Goal: Use online tool/utility: Use online tool/utility

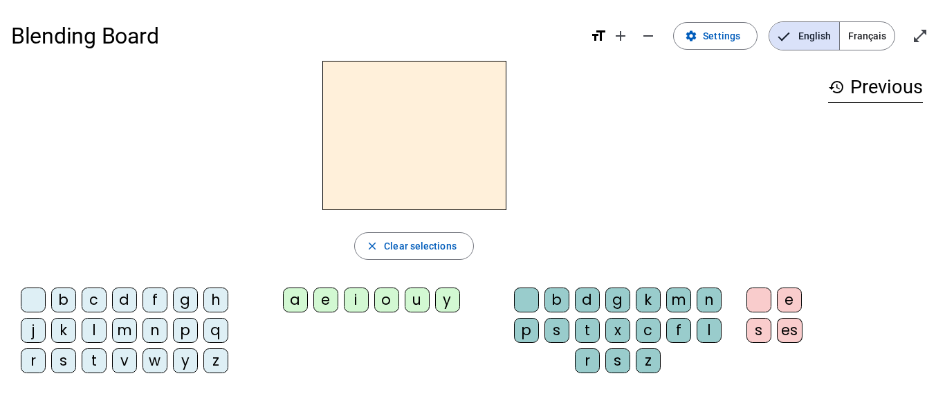
click at [873, 40] on span "Français" at bounding box center [866, 36] width 55 height 28
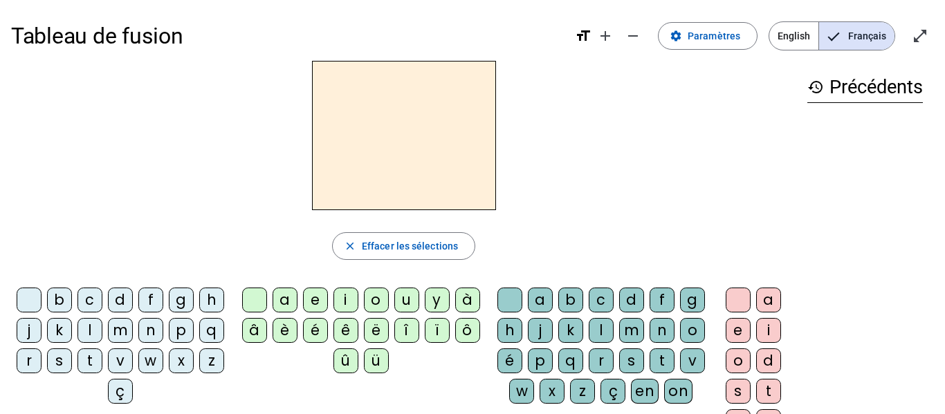
click at [163, 331] on div "n" at bounding box center [150, 330] width 25 height 25
click at [369, 293] on div "o" at bounding box center [376, 300] width 25 height 25
click at [649, 373] on div "t" at bounding box center [661, 361] width 25 height 25
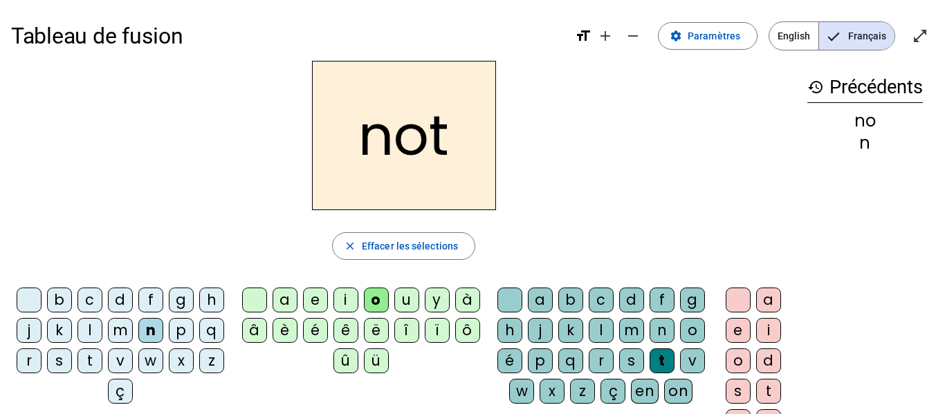
click at [728, 324] on div "e" at bounding box center [737, 330] width 25 height 25
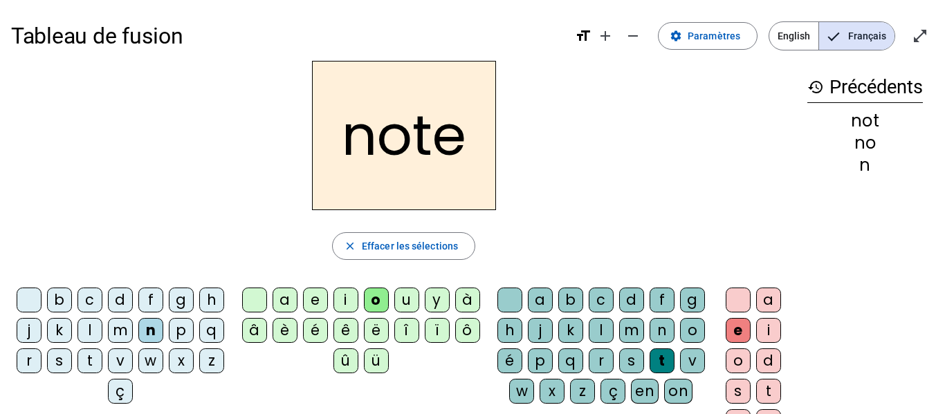
click at [133, 367] on div "v" at bounding box center [120, 361] width 25 height 25
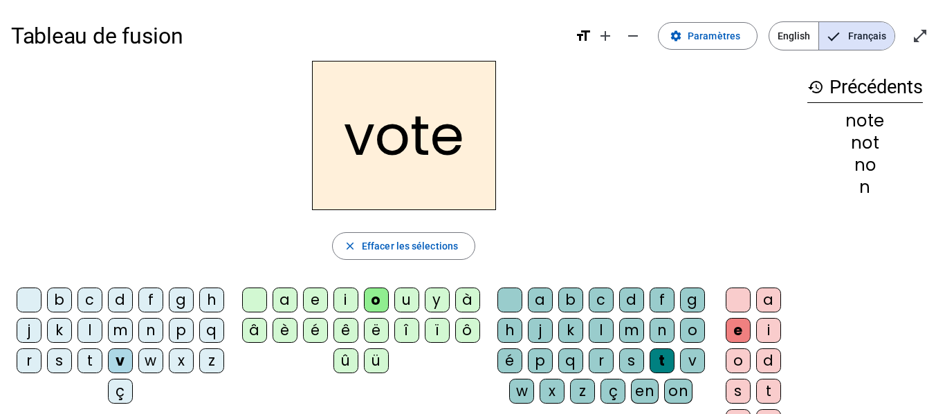
click at [342, 305] on div "i" at bounding box center [345, 300] width 25 height 25
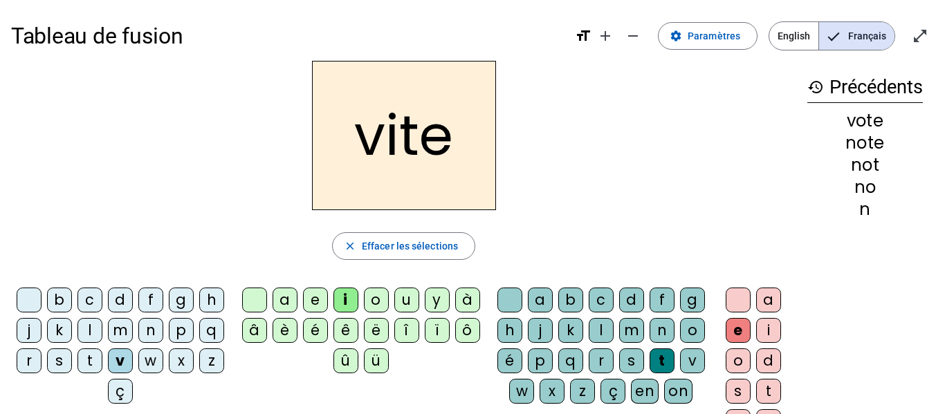
click at [638, 304] on div "d" at bounding box center [631, 300] width 25 height 25
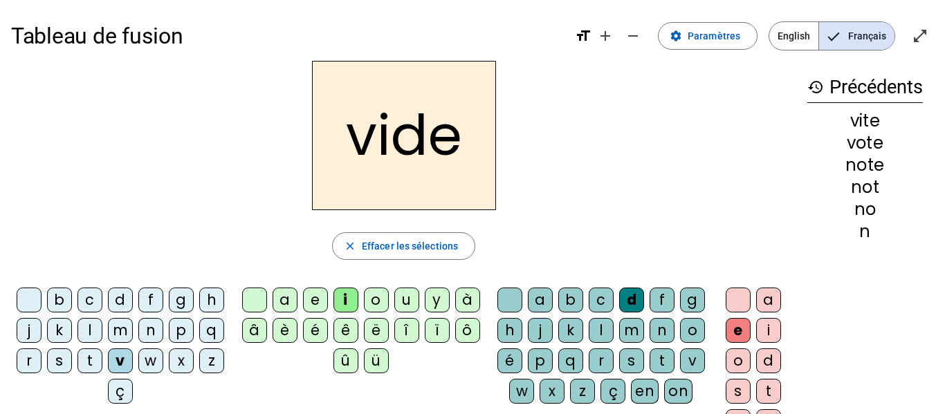
click at [41, 362] on div "r" at bounding box center [29, 361] width 25 height 25
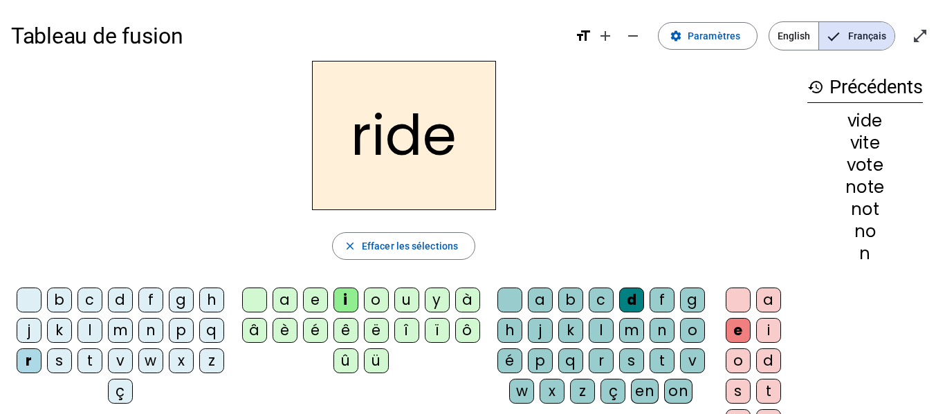
click at [407, 297] on div "u" at bounding box center [406, 300] width 25 height 25
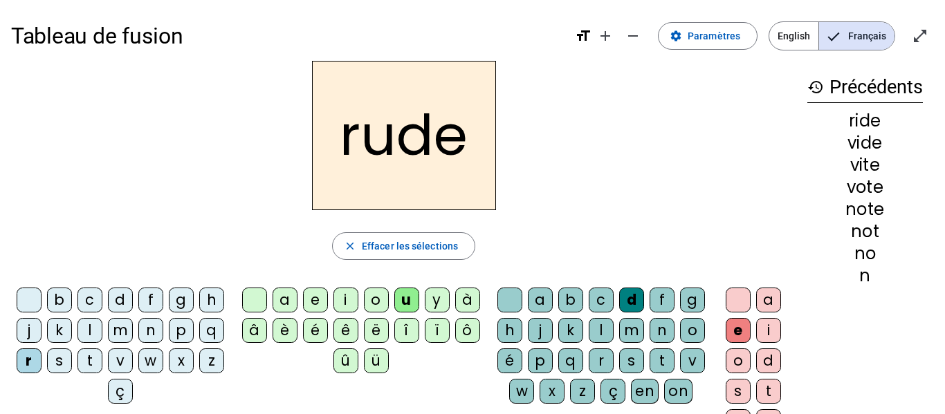
click at [619, 373] on div "s" at bounding box center [631, 361] width 25 height 25
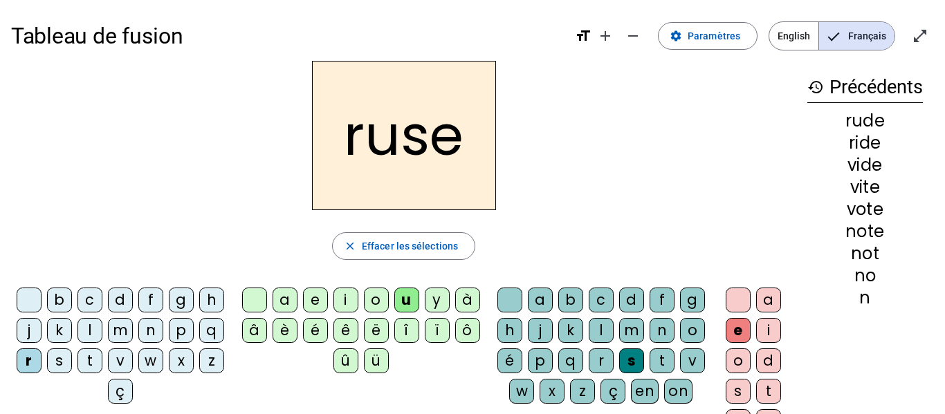
click at [133, 328] on div "m" at bounding box center [120, 330] width 25 height 25
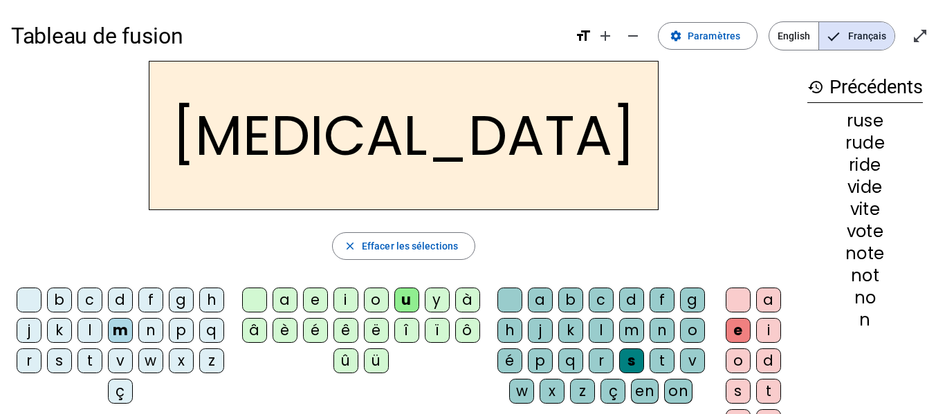
click at [72, 302] on div "b" at bounding box center [59, 300] width 25 height 25
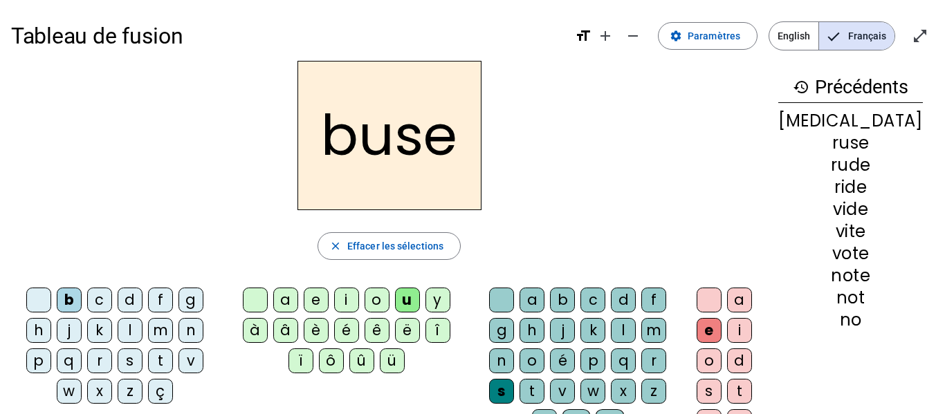
click at [353, 299] on div "i" at bounding box center [346, 300] width 25 height 25
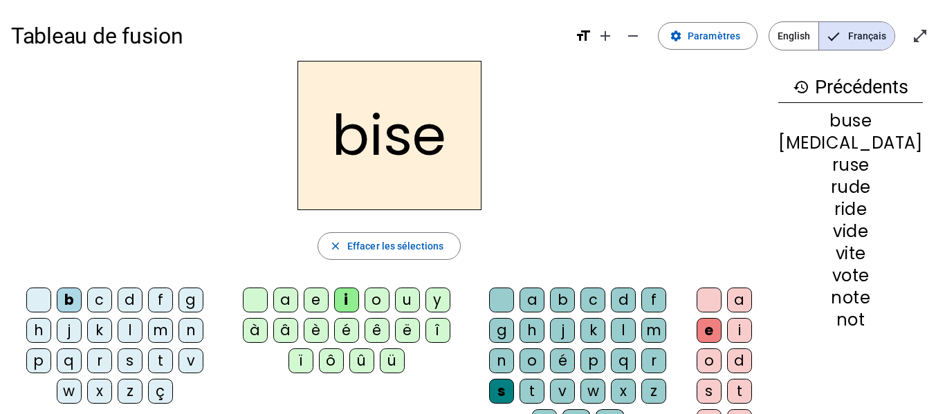
click at [286, 298] on div "a" at bounding box center [285, 300] width 25 height 25
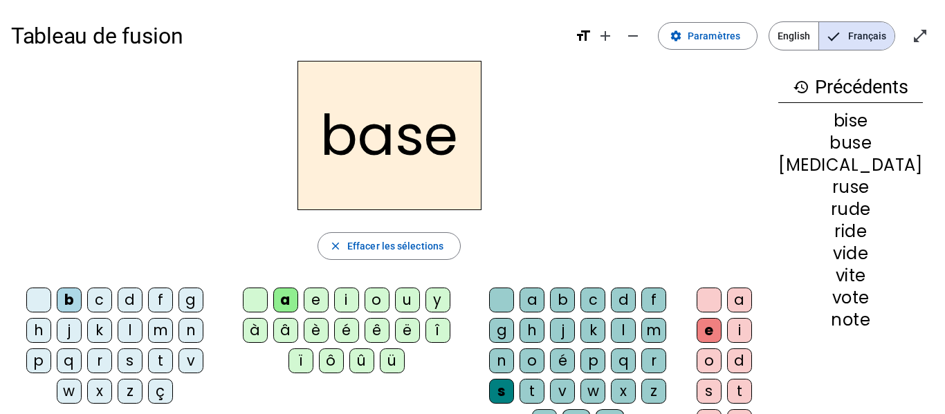
click at [721, 299] on div at bounding box center [708, 300] width 25 height 25
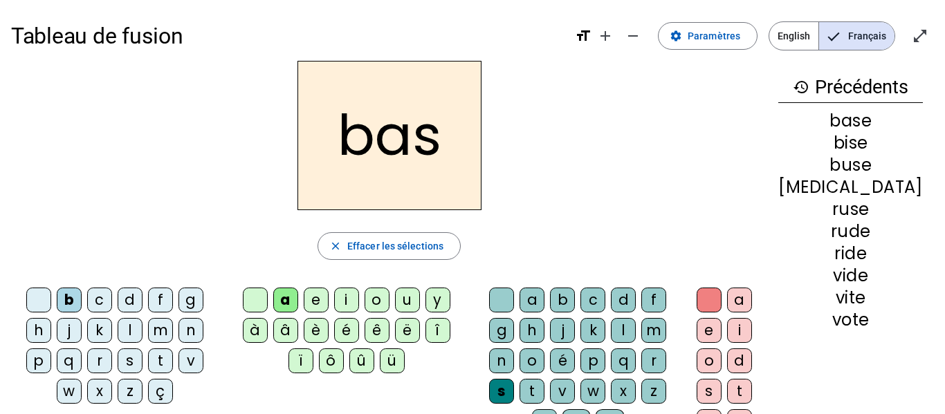
click at [41, 362] on div "p" at bounding box center [38, 361] width 25 height 25
